Goal: Navigation & Orientation: Find specific page/section

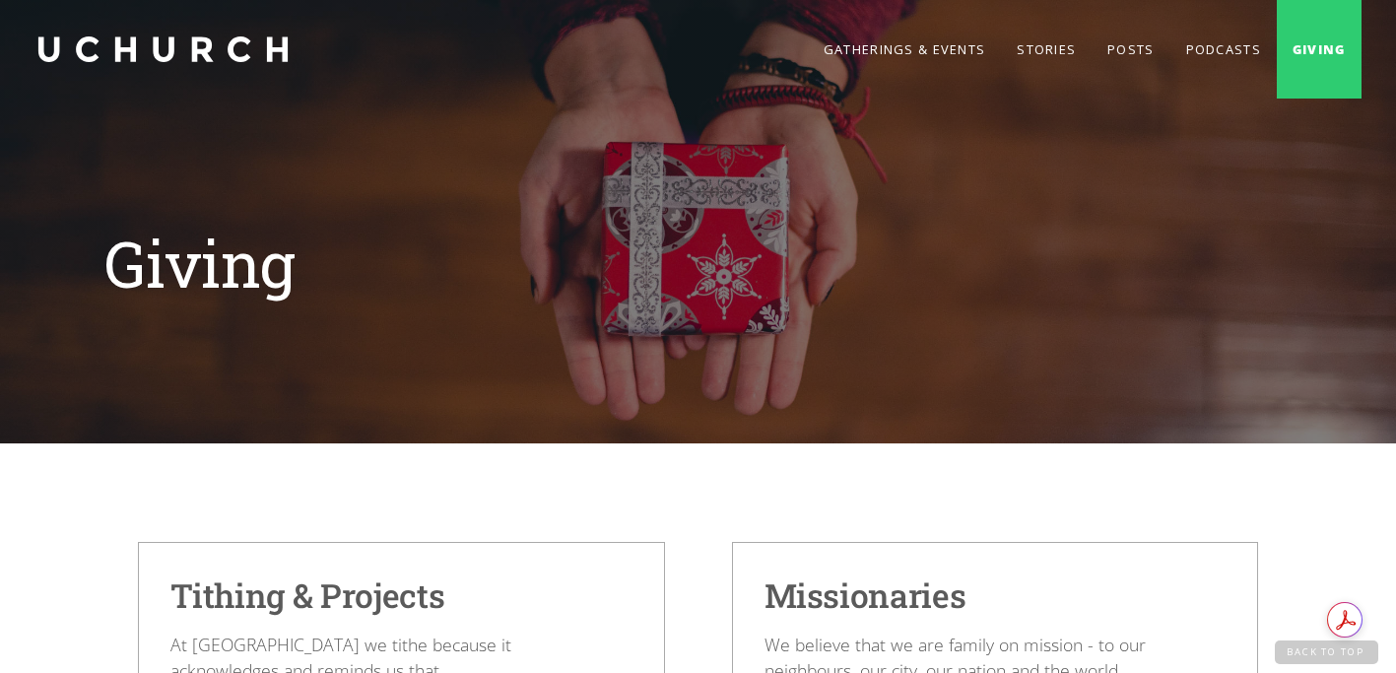
click at [237, 47] on link "home" at bounding box center [162, 49] width 256 height 99
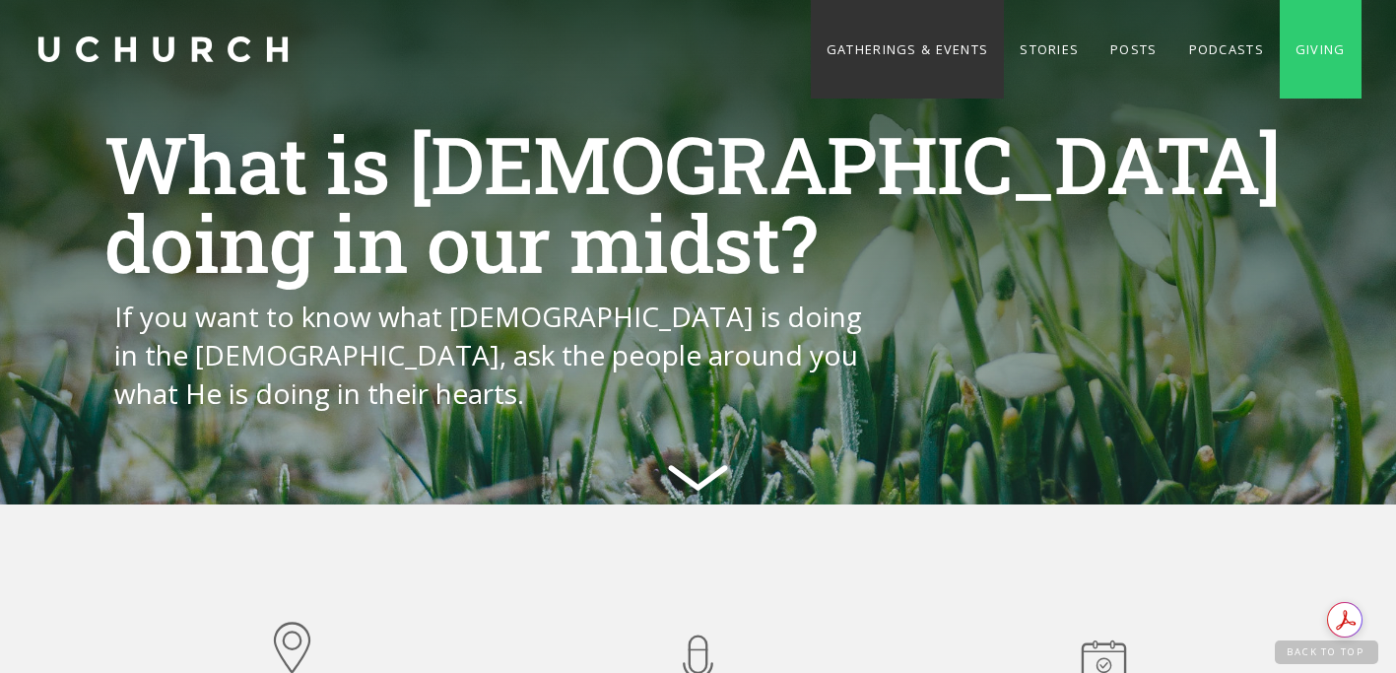
click at [921, 50] on link "Gatherings & Events" at bounding box center [907, 49] width 193 height 99
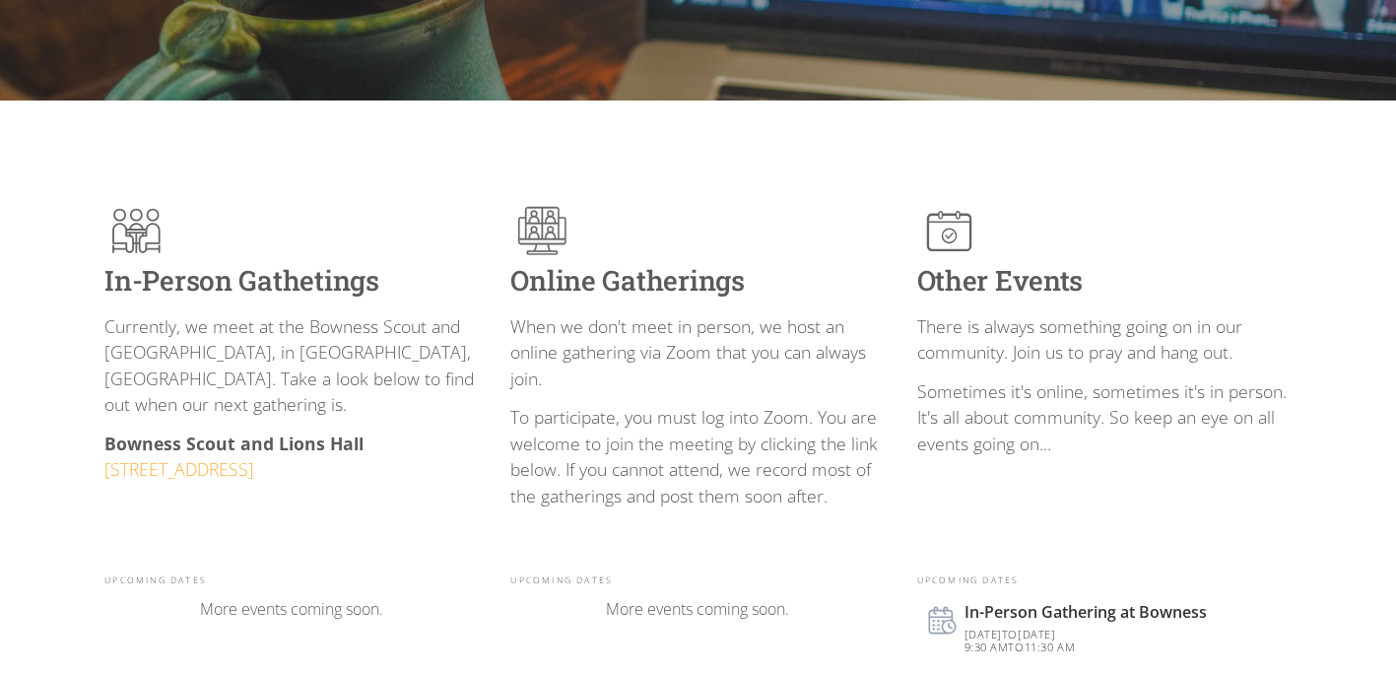
scroll to position [361, 0]
